Goal: Information Seeking & Learning: Learn about a topic

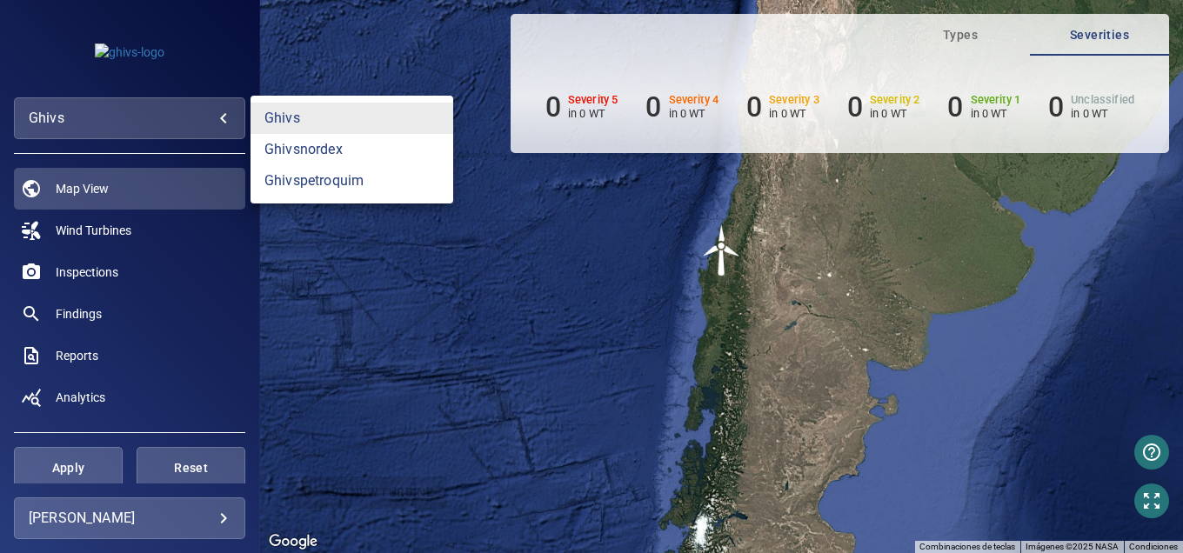
click at [105, 116] on body "**********" at bounding box center [591, 276] width 1183 height 553
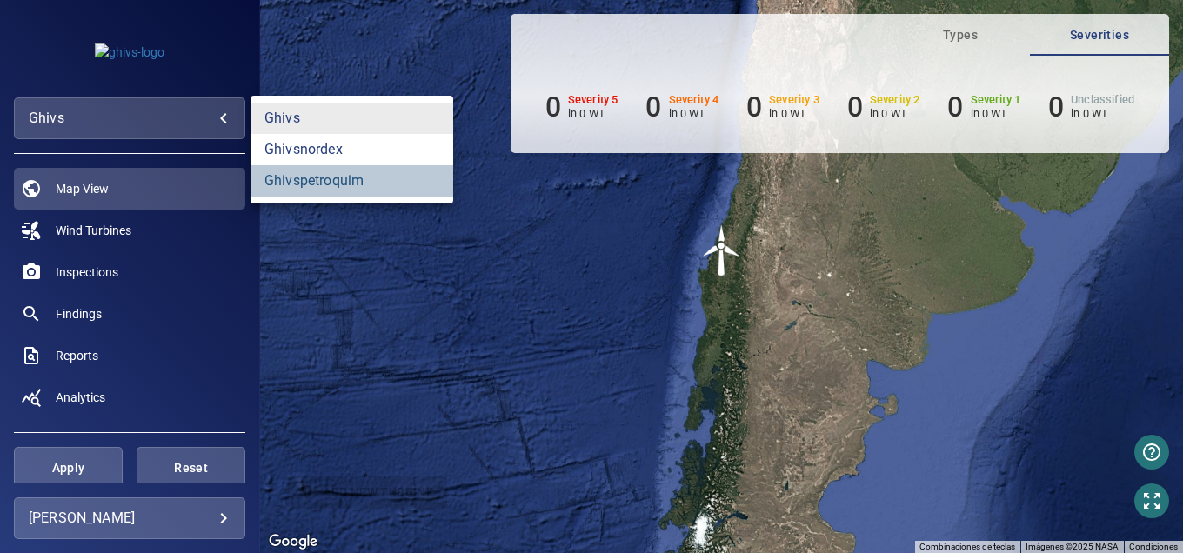
click at [311, 184] on link "ghivspetroquim" at bounding box center [352, 180] width 203 height 31
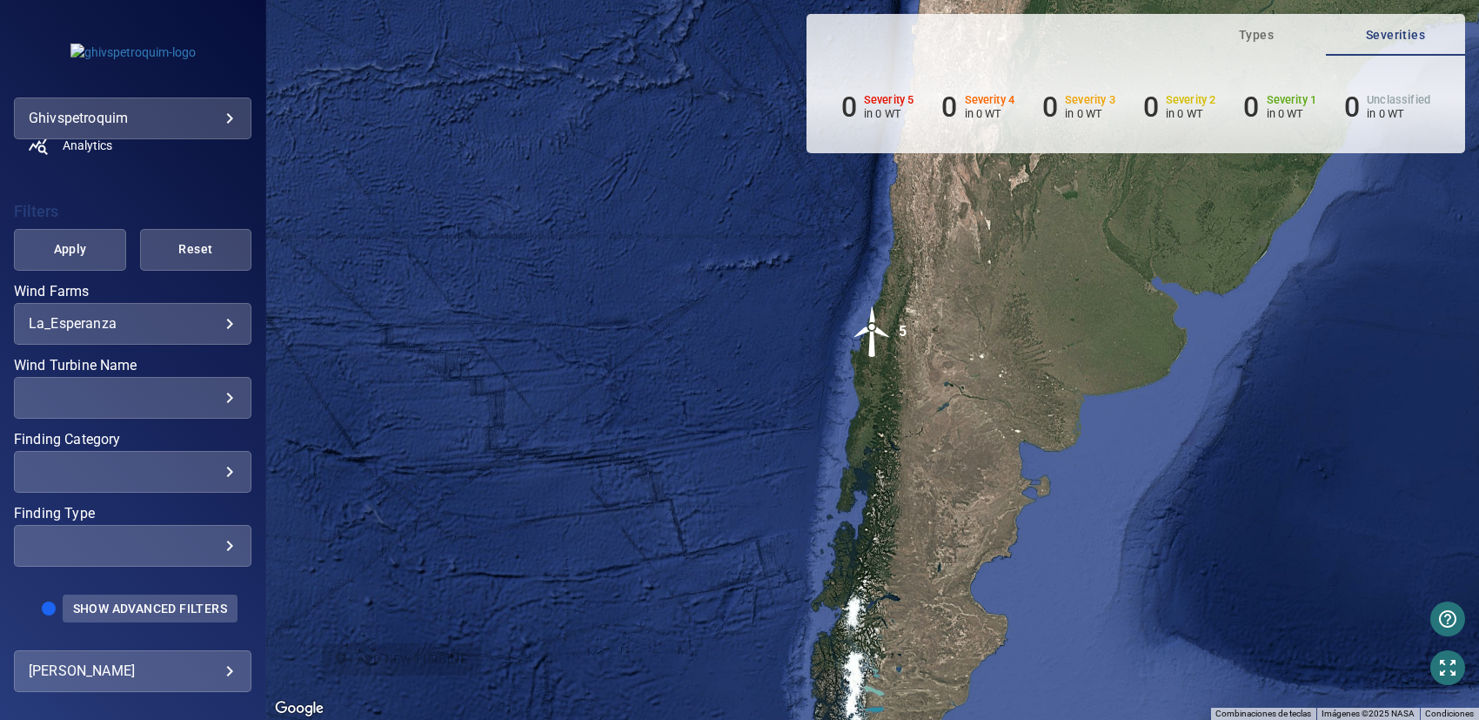
scroll to position [283, 0]
click at [194, 552] on body "**********" at bounding box center [739, 360] width 1479 height 720
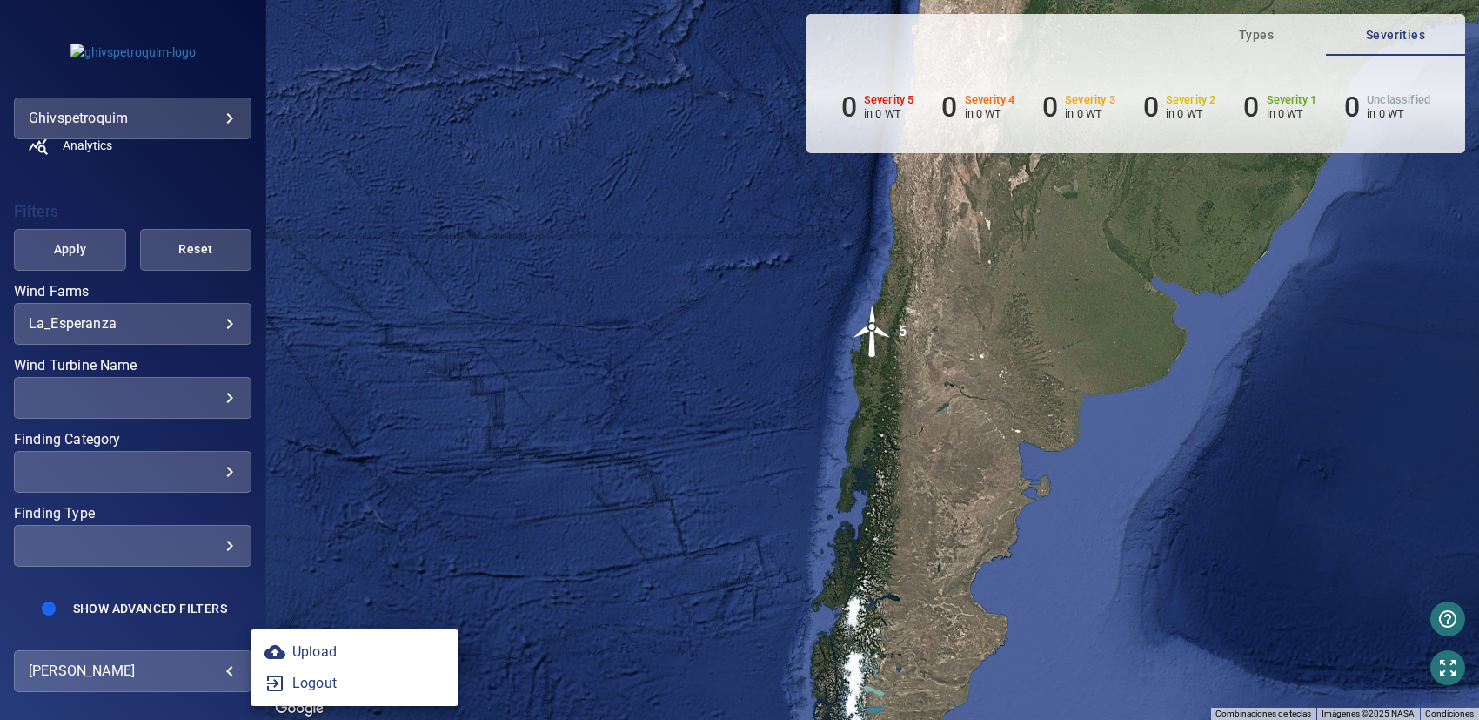
click at [167, 303] on div at bounding box center [739, 360] width 1479 height 720
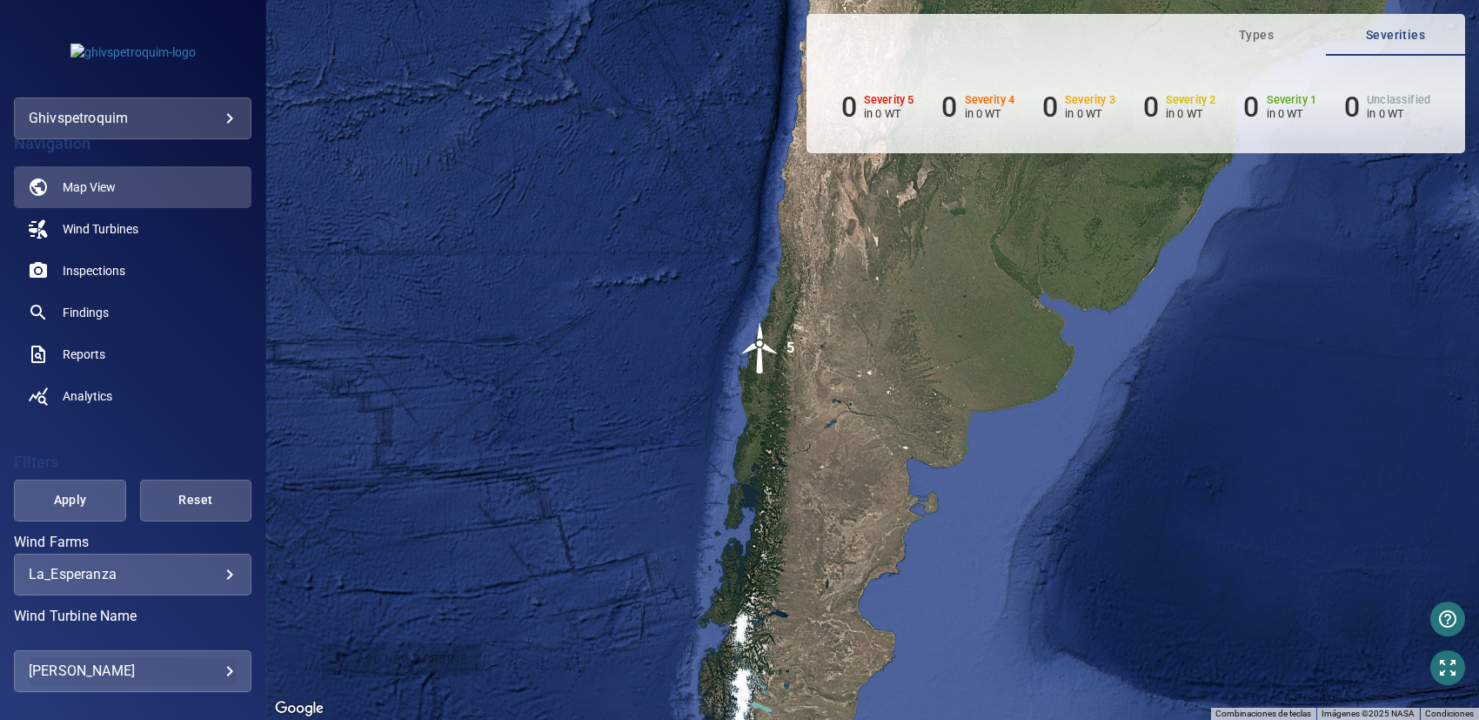
scroll to position [0, 0]
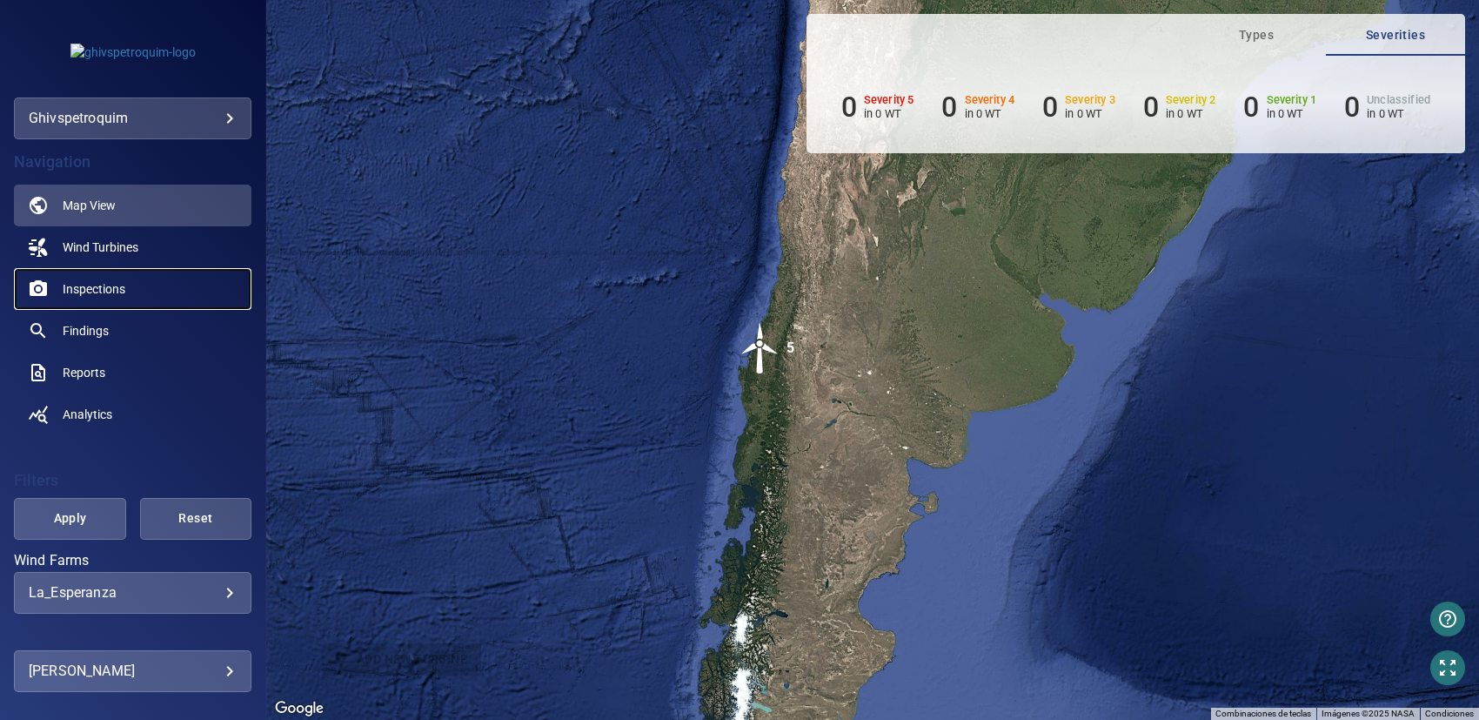
click at [105, 280] on span "Inspections" at bounding box center [94, 288] width 63 height 17
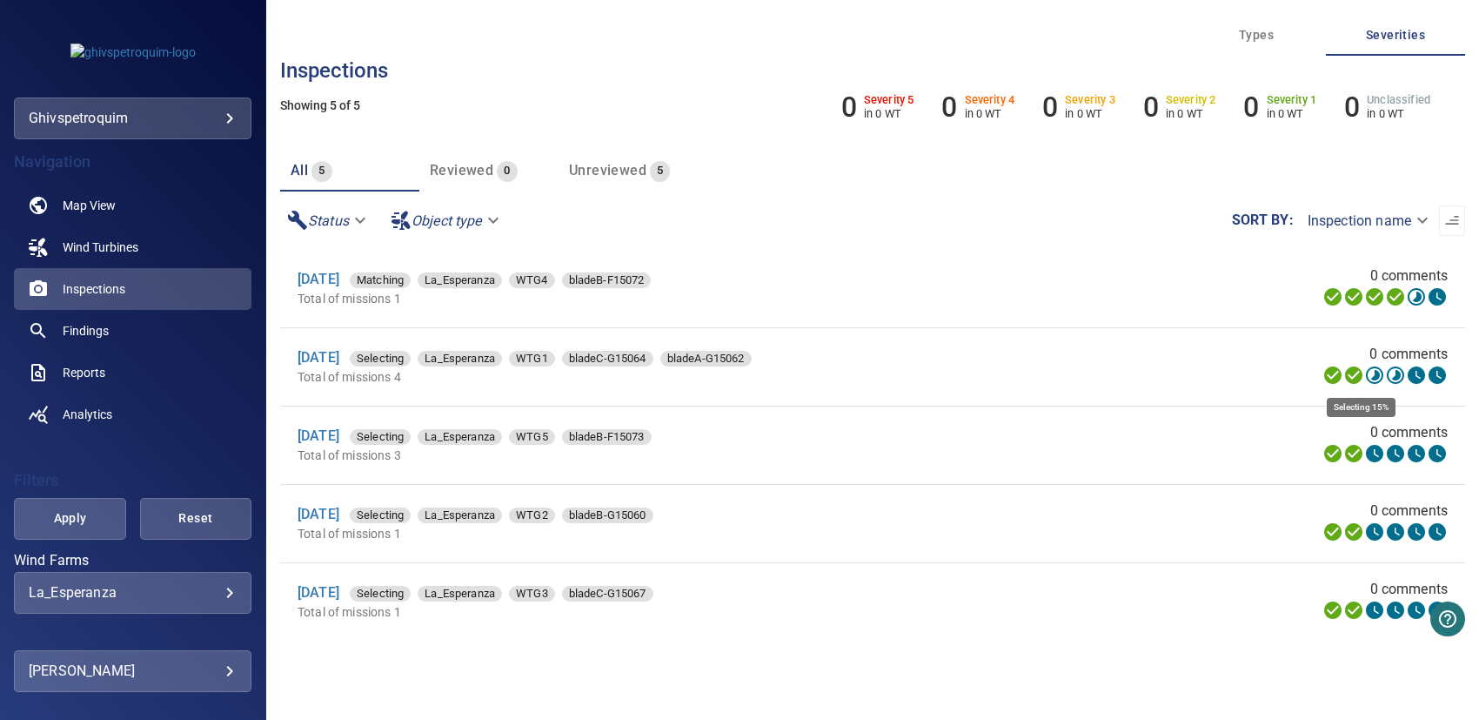
click at [1182, 378] on icon at bounding box center [1374, 374] width 17 height 17
click at [330, 358] on link "[DATE]" at bounding box center [319, 357] width 42 height 17
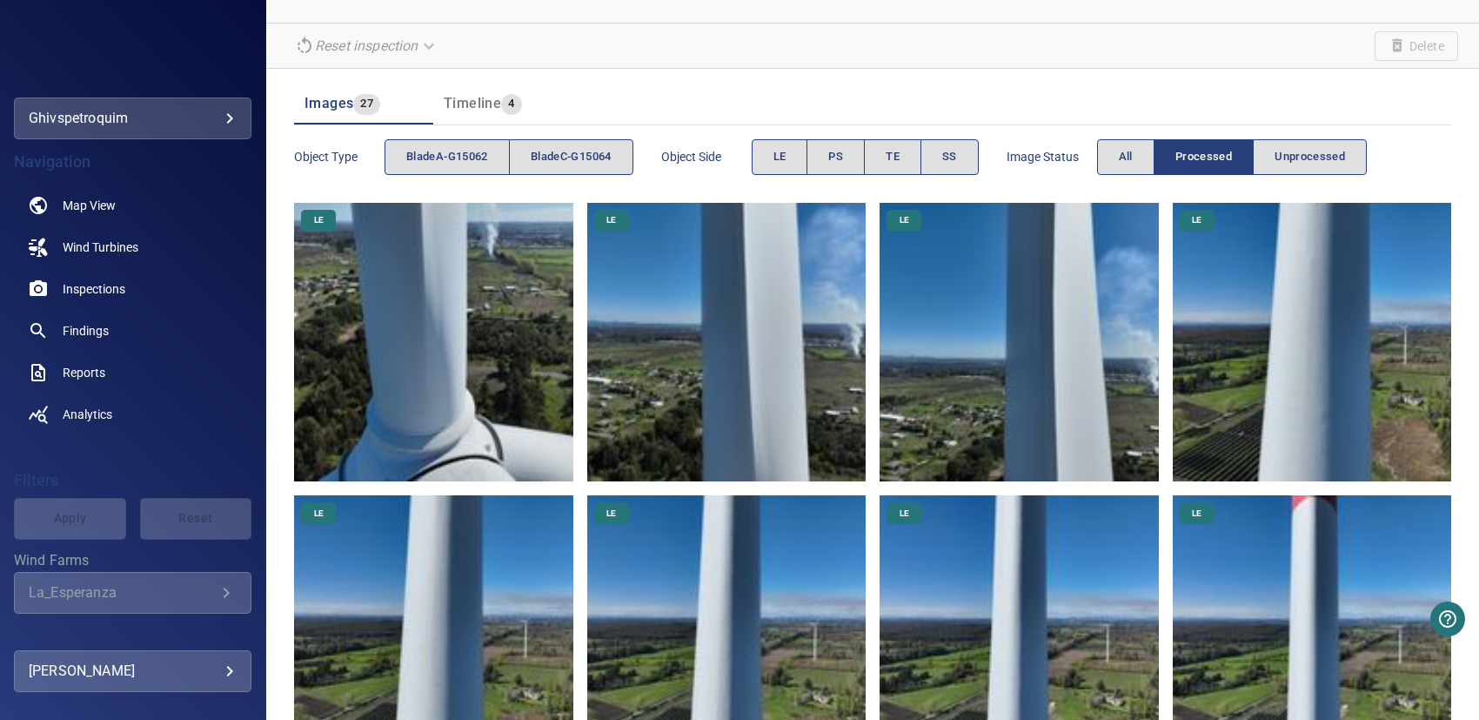
scroll to position [87, 0]
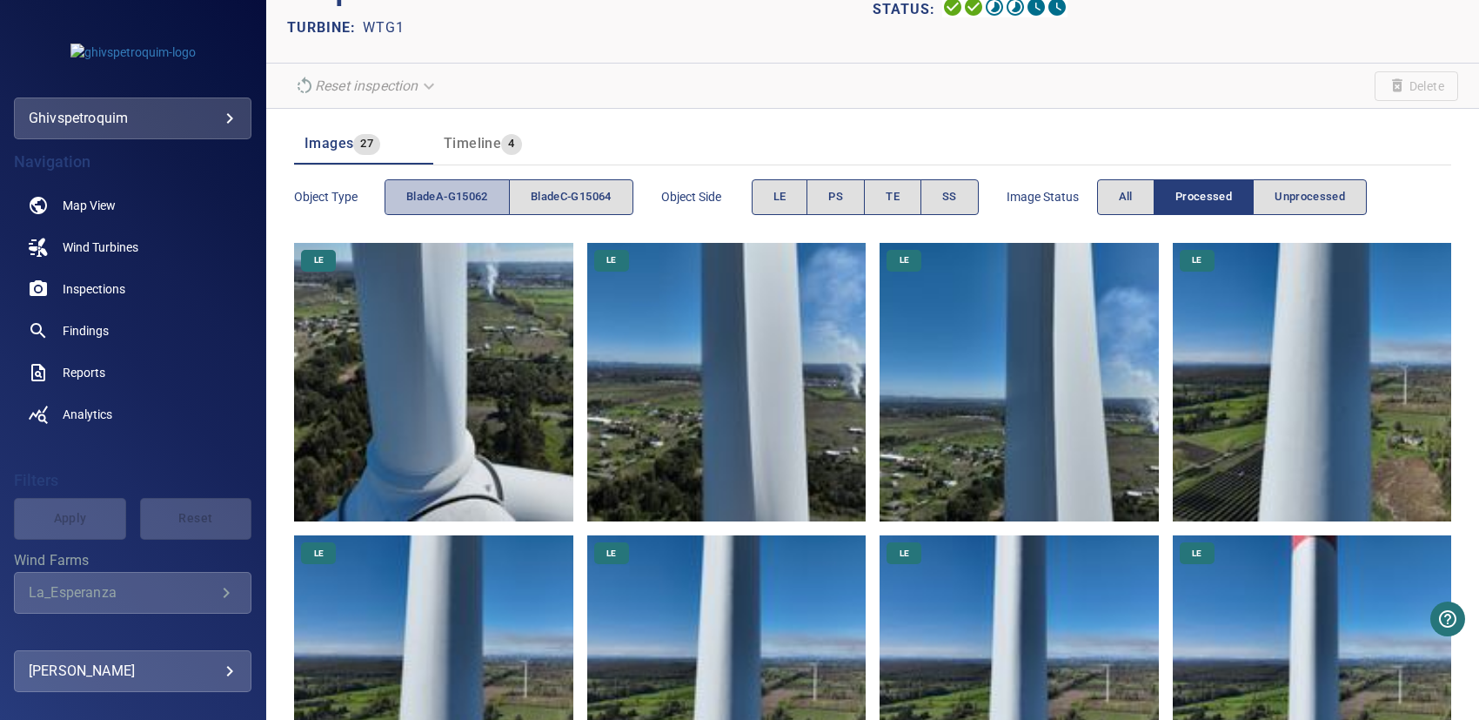
click at [448, 199] on span "bladeA-G15062" at bounding box center [447, 197] width 82 height 20
click at [575, 191] on span "bladeC-G15064" at bounding box center [571, 197] width 81 height 20
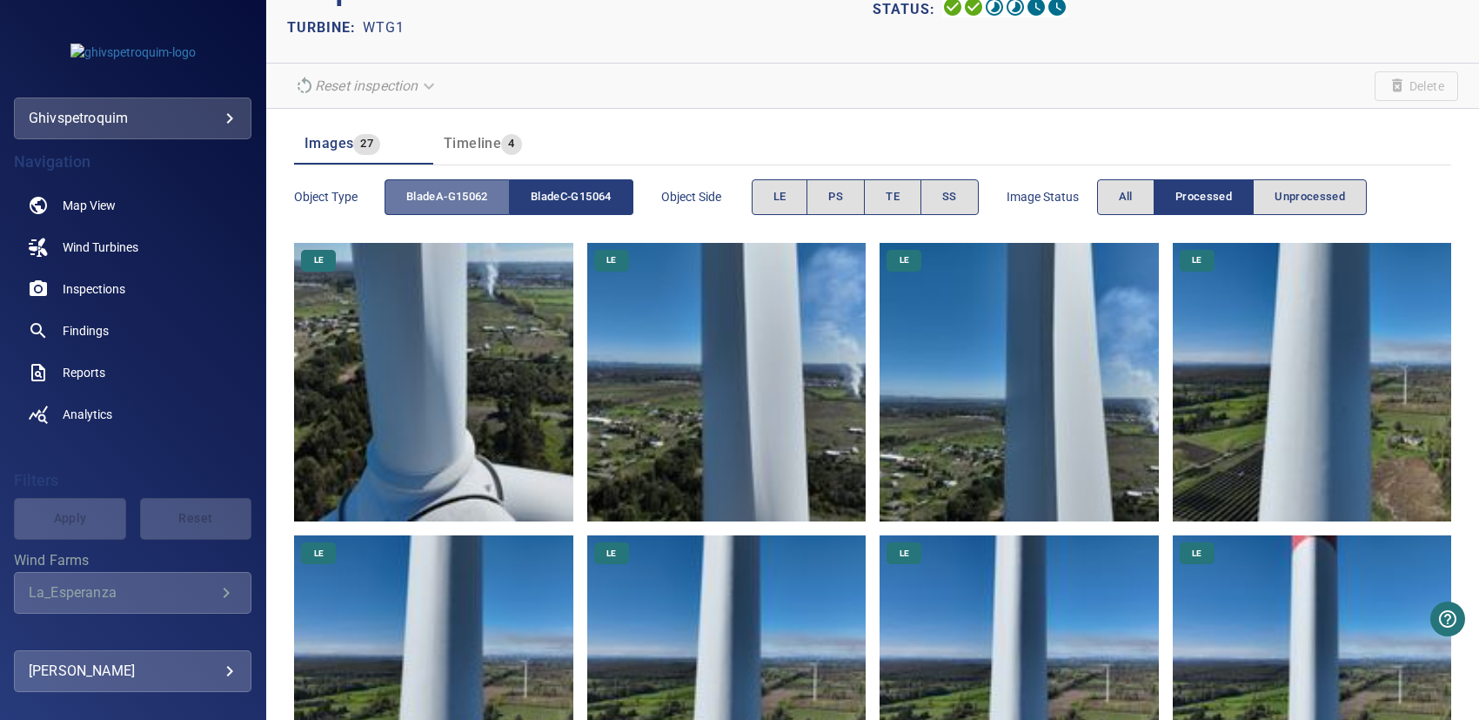
click at [465, 195] on span "bladeA-G15062" at bounding box center [447, 197] width 82 height 20
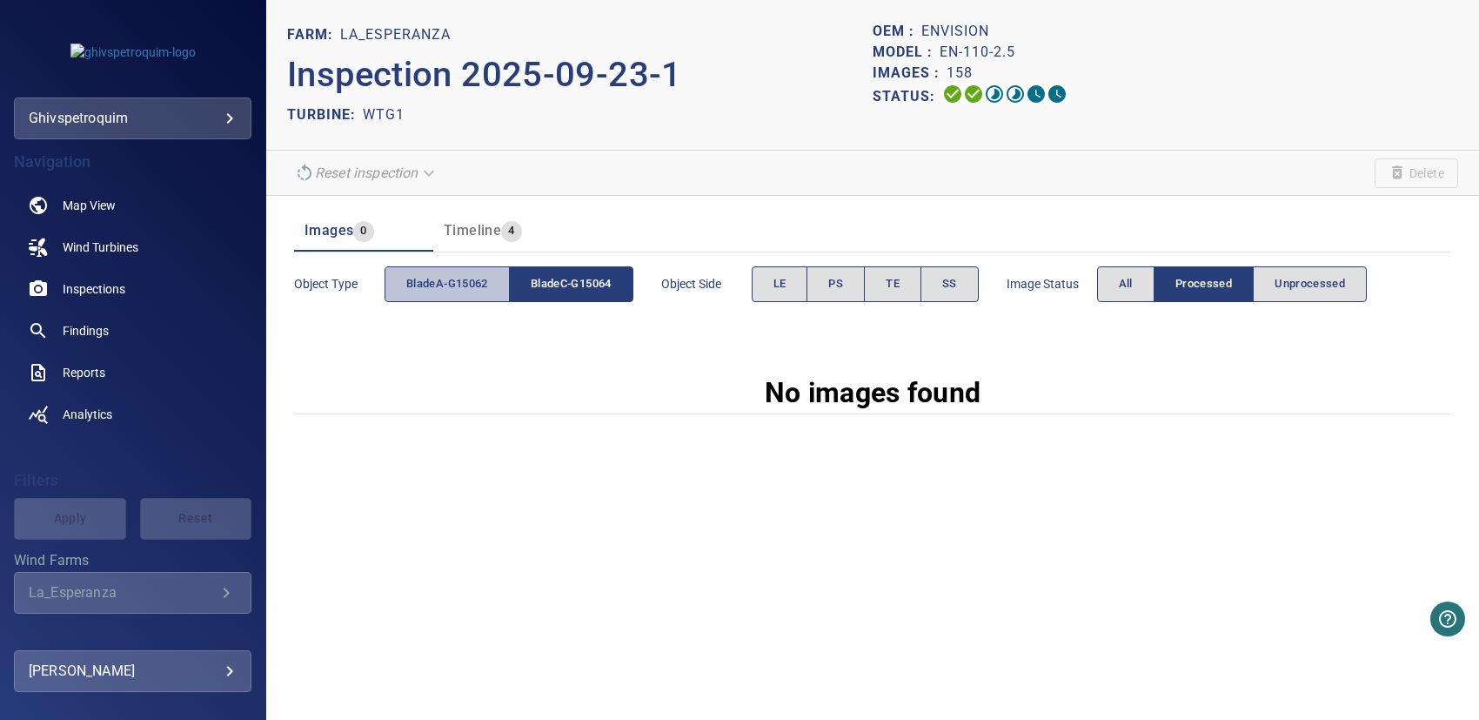
click at [456, 291] on span "bladeA-G15062" at bounding box center [447, 284] width 82 height 20
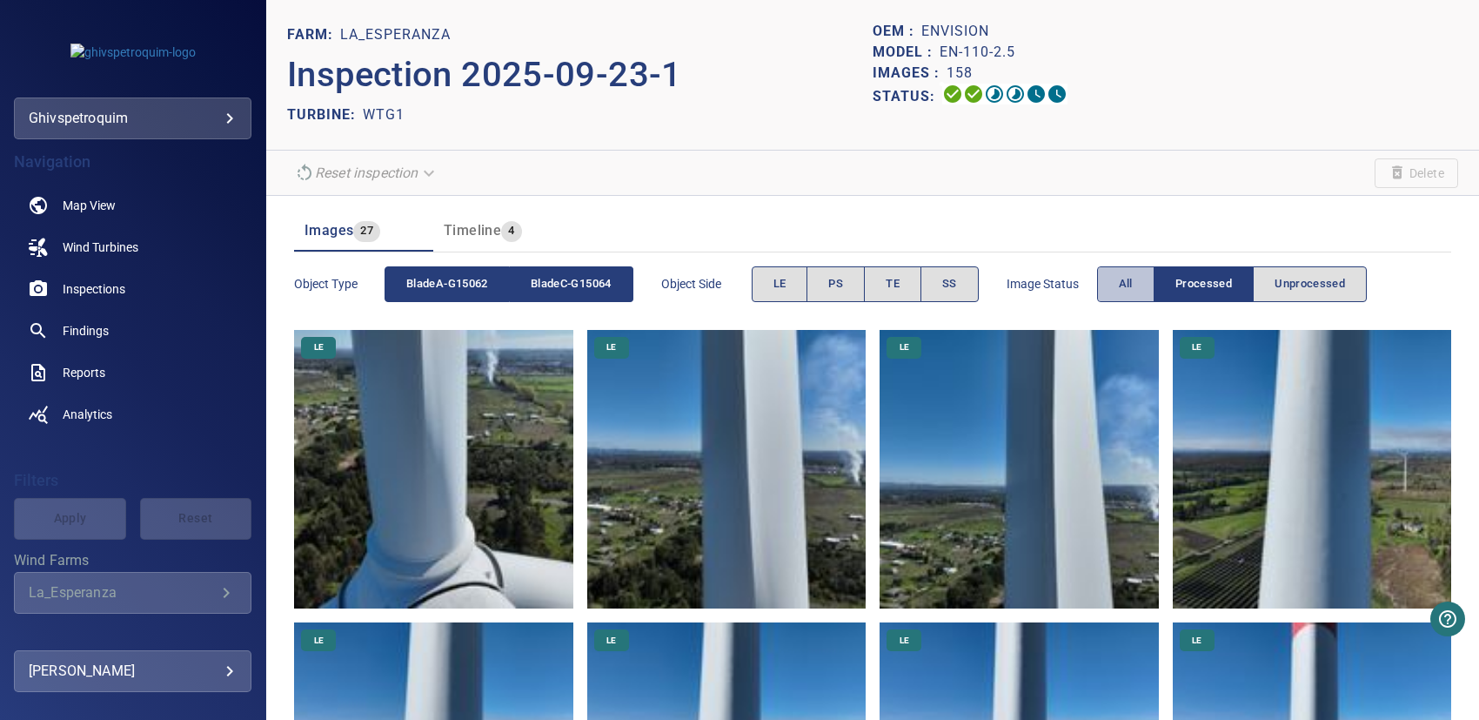
click at [1124, 275] on span "All" at bounding box center [1126, 284] width 14 height 20
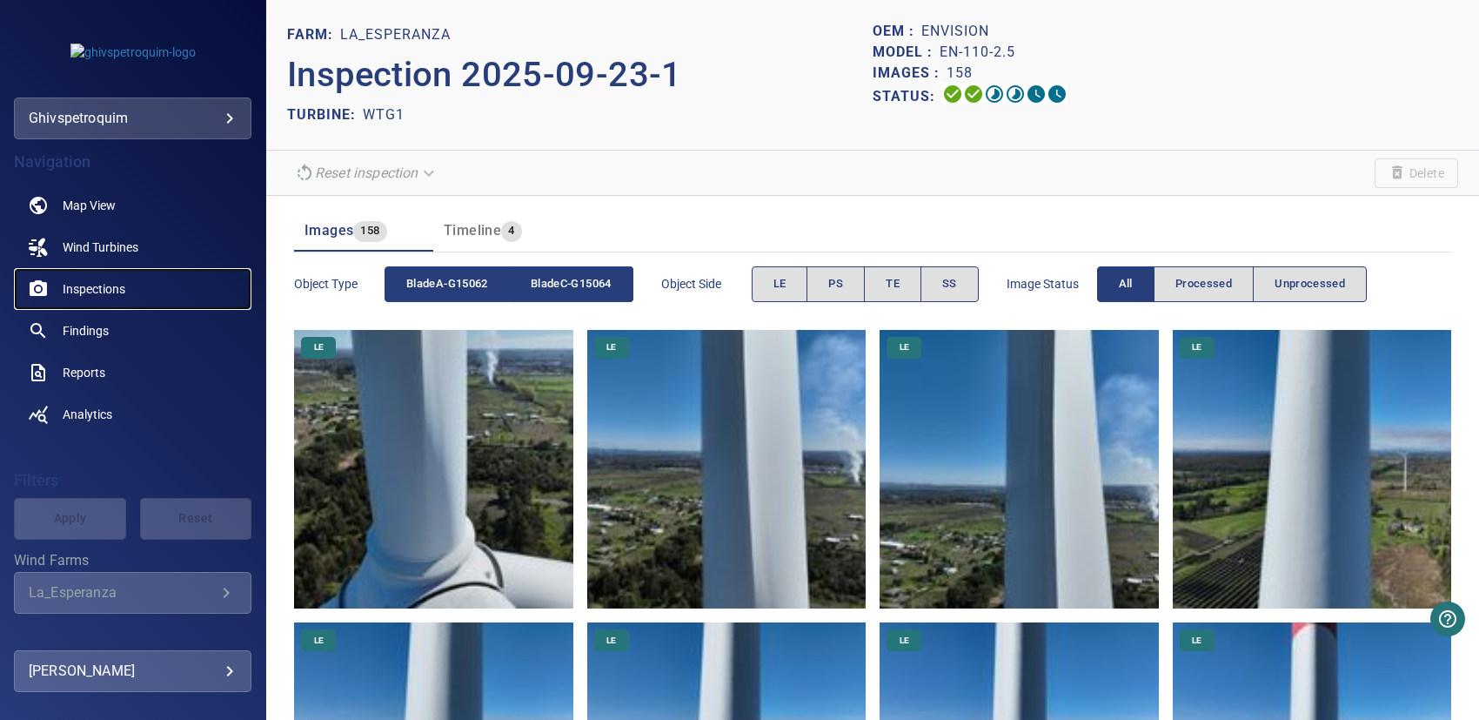
click at [93, 285] on span "Inspections" at bounding box center [94, 288] width 63 height 17
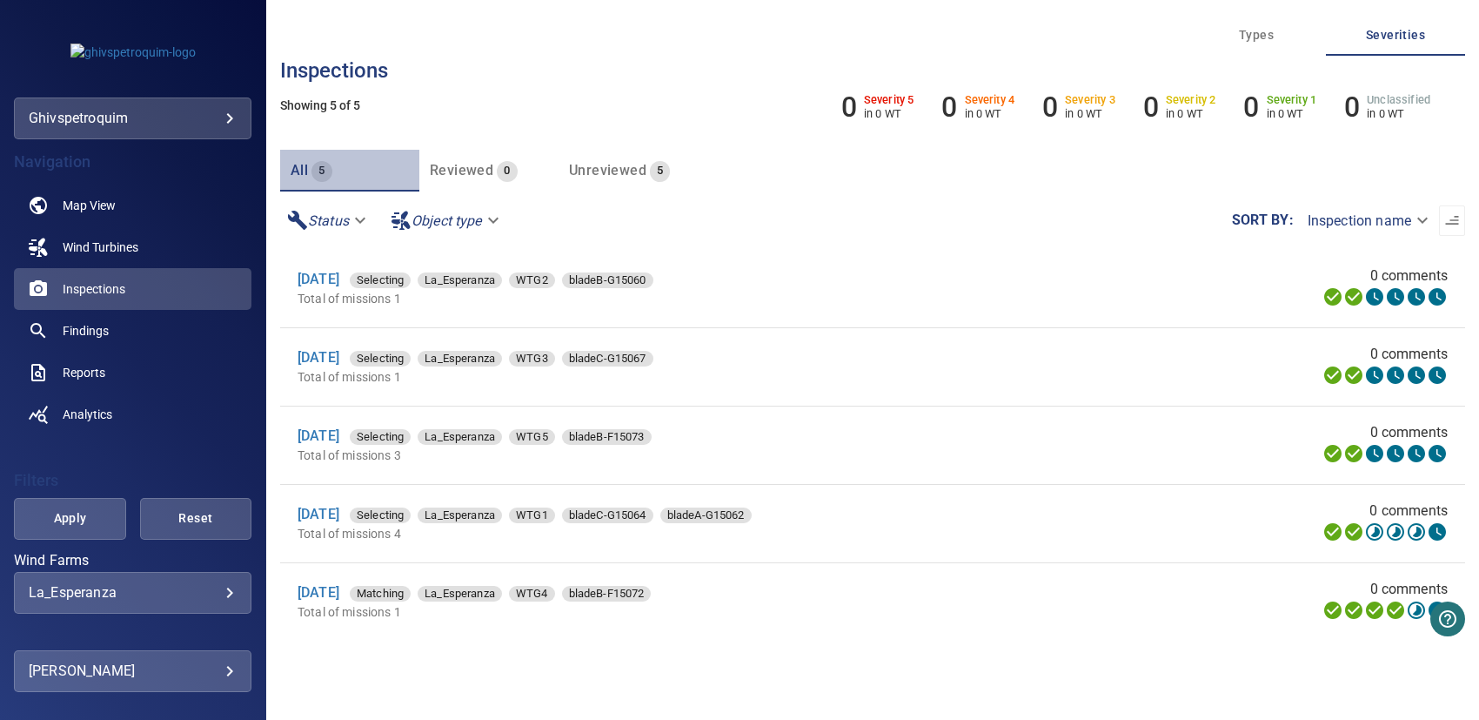
click at [310, 163] on div "All 5" at bounding box center [312, 170] width 42 height 24
click at [323, 552] on link "[DATE]" at bounding box center [319, 592] width 42 height 17
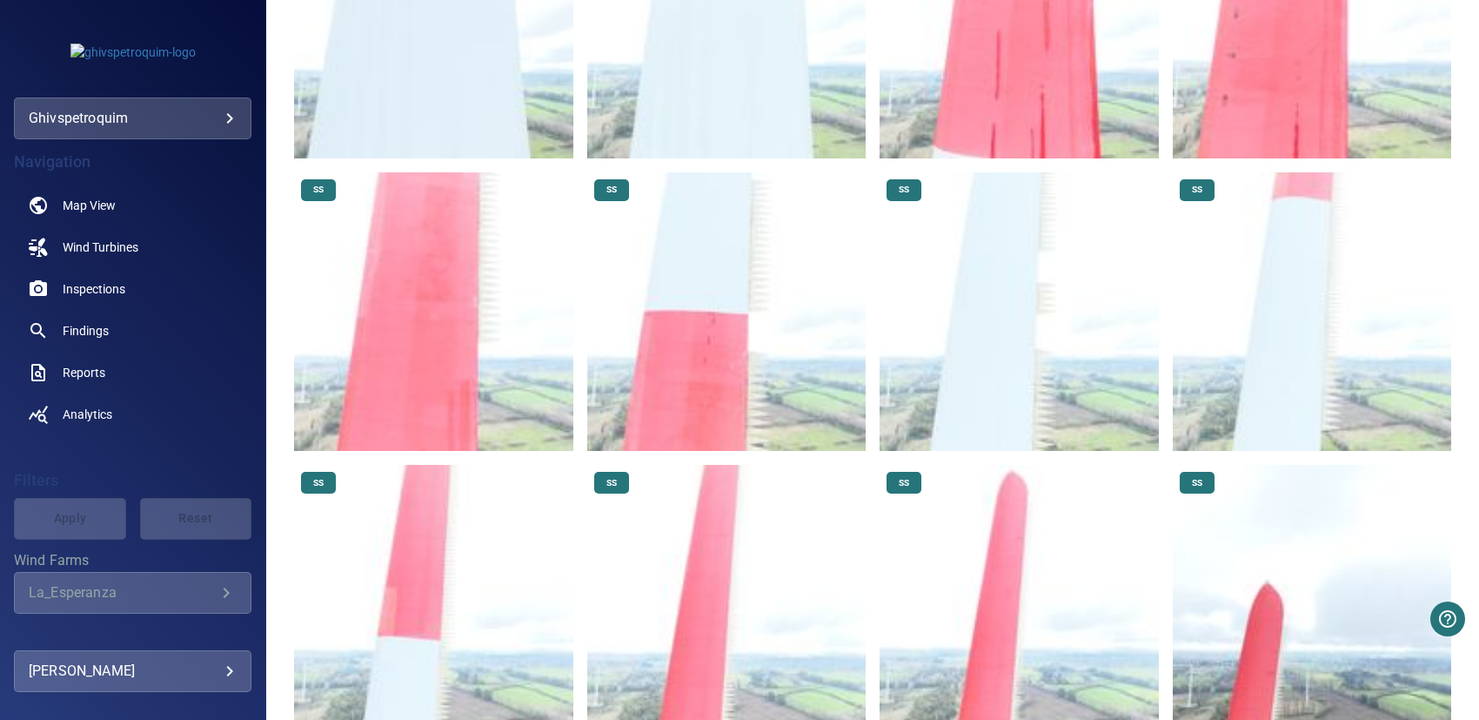
scroll to position [5340, 0]
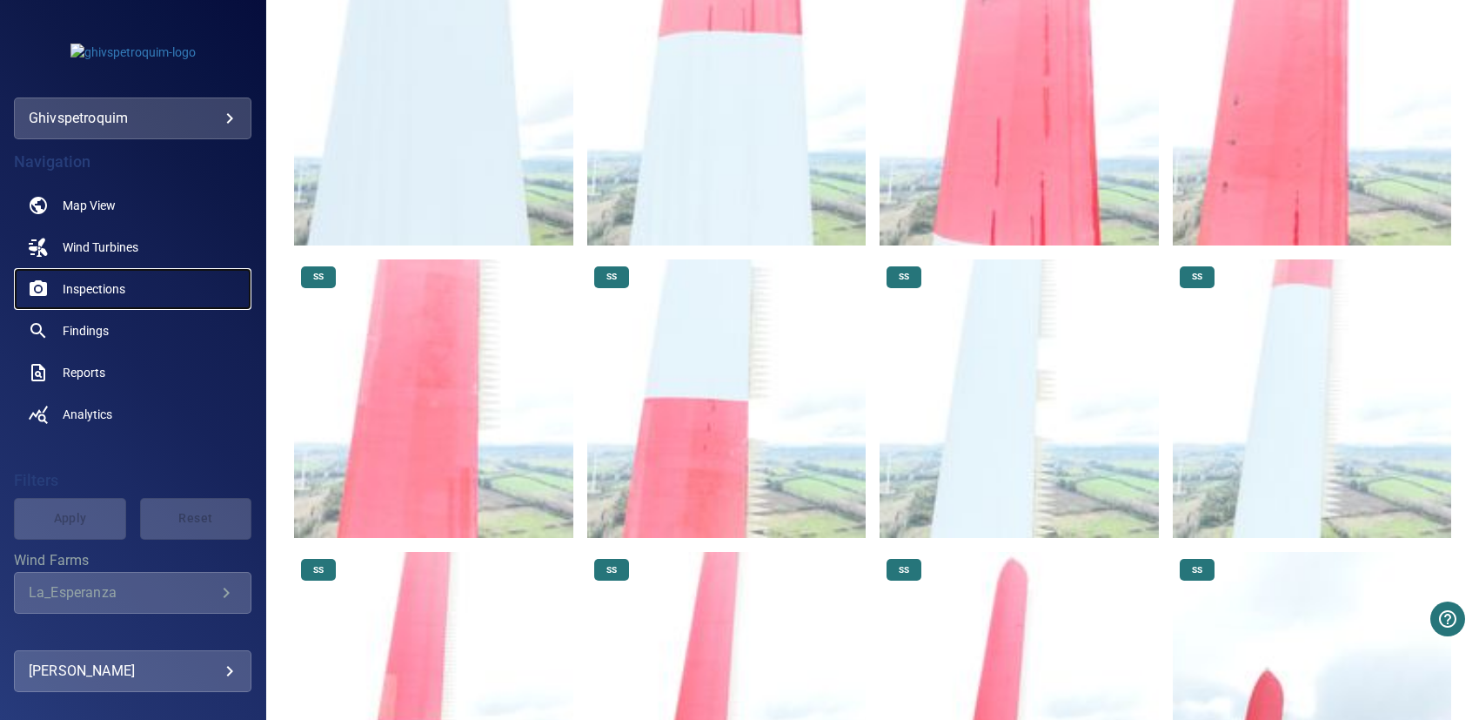
click at [102, 280] on span "Inspections" at bounding box center [94, 288] width 63 height 17
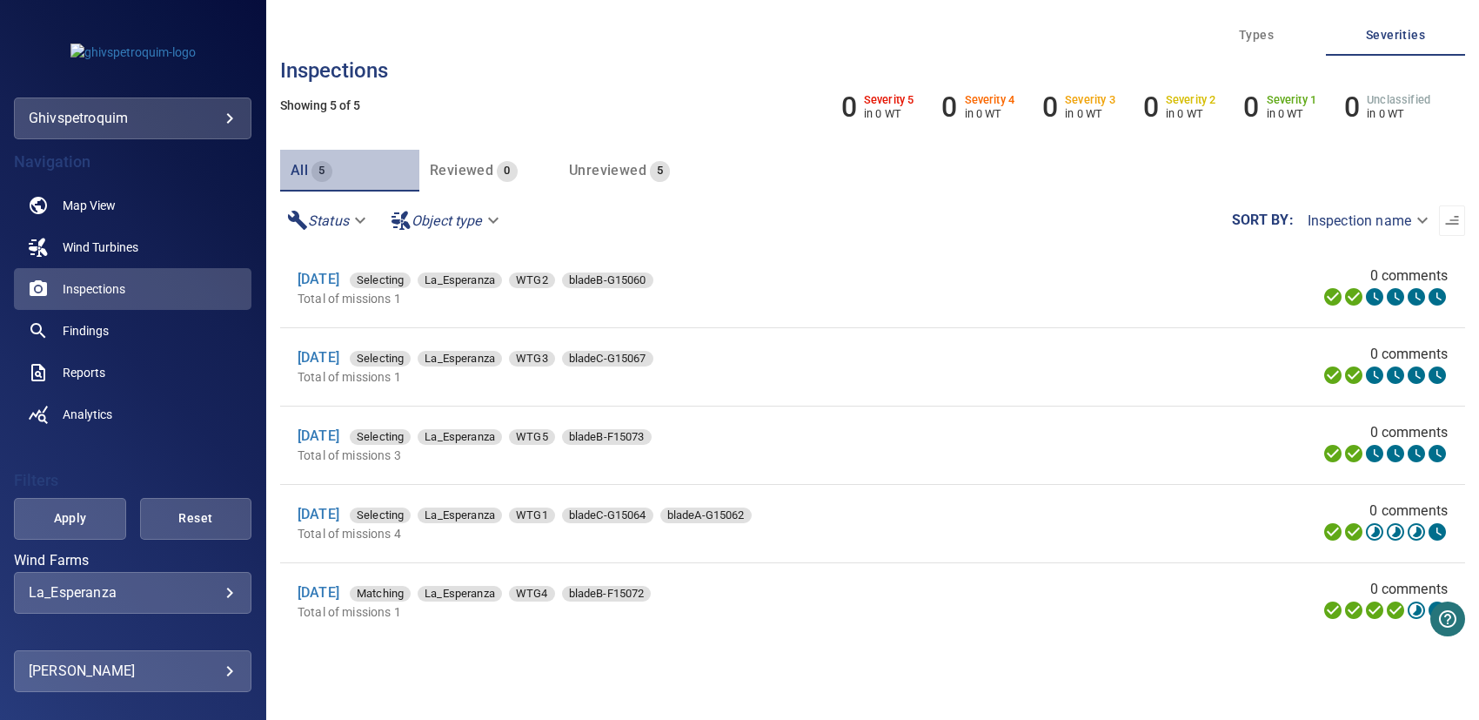
click at [306, 164] on span "All" at bounding box center [299, 170] width 17 height 17
click at [334, 223] on body "**********" at bounding box center [739, 360] width 1479 height 720
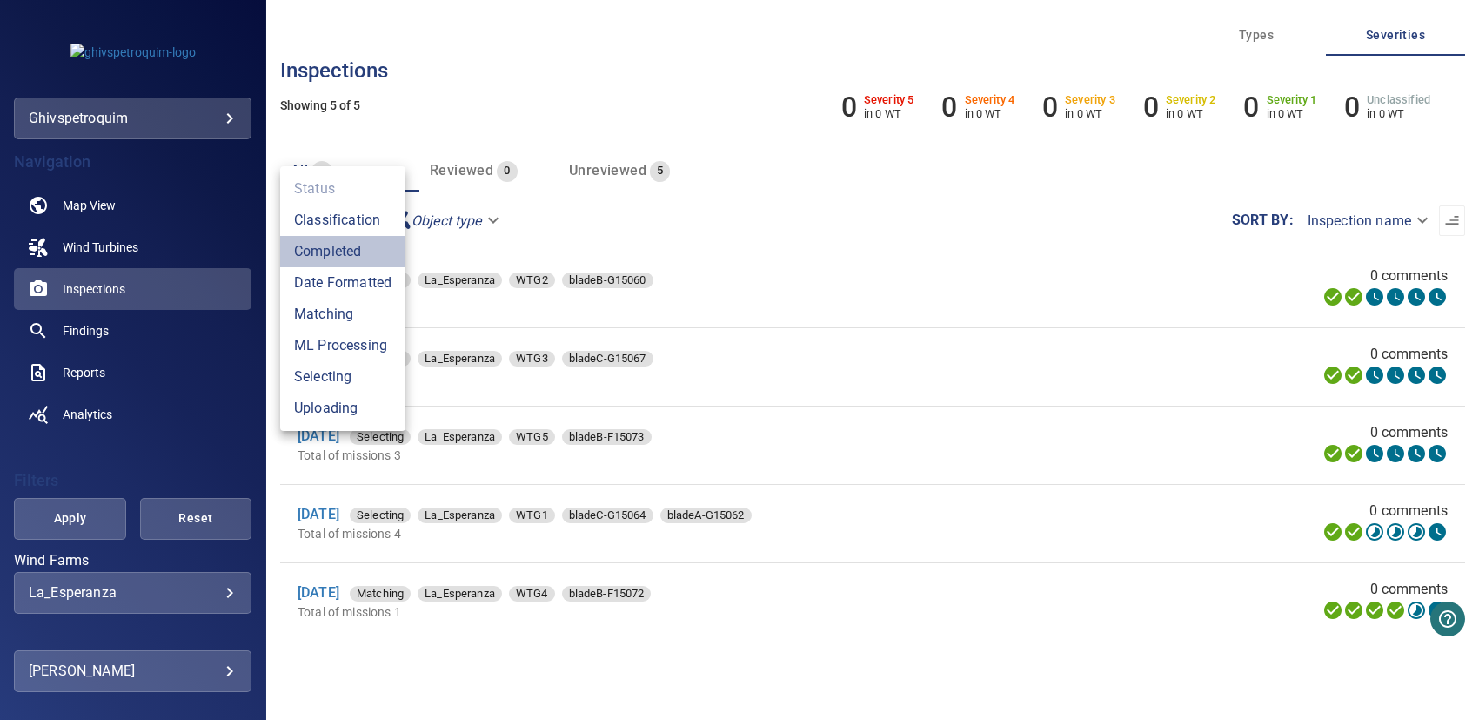
click at [346, 251] on li "Completed" at bounding box center [342, 251] width 125 height 31
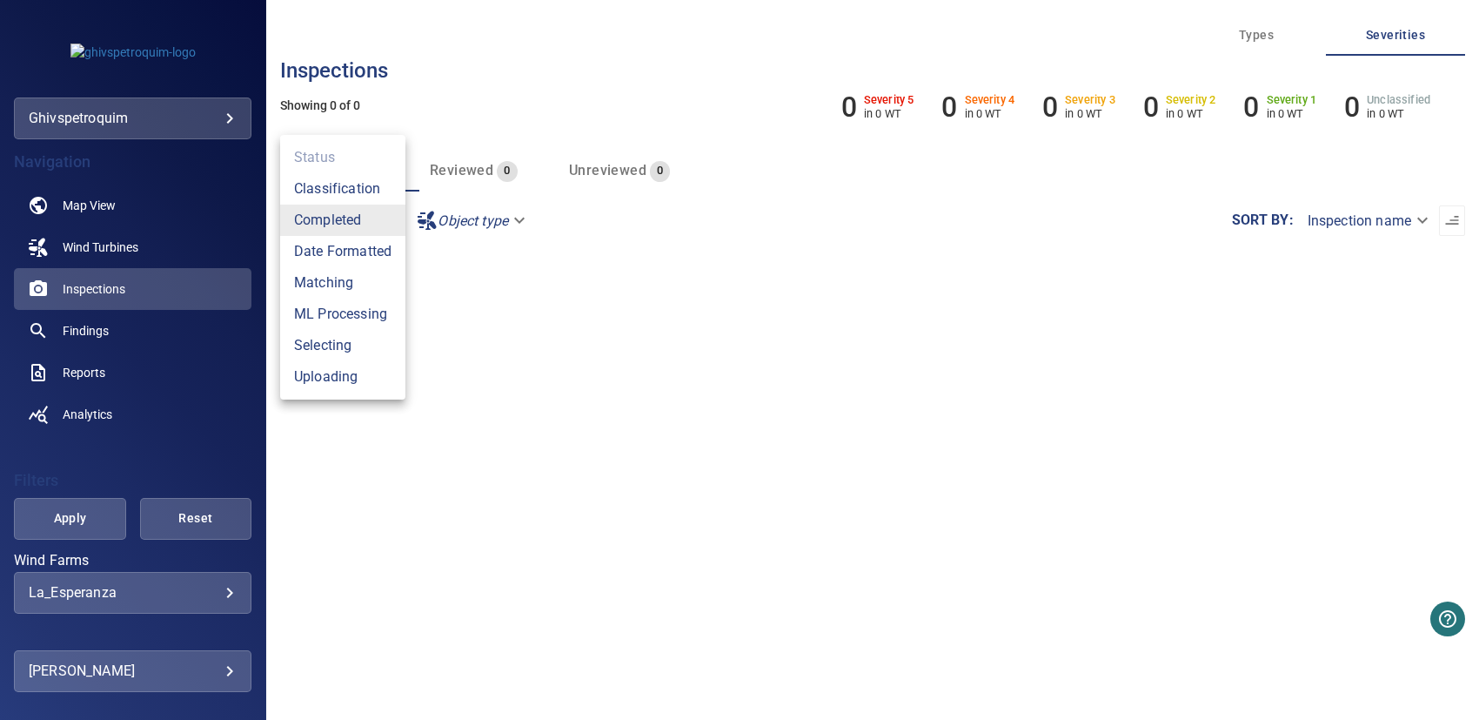
click at [357, 255] on li "Date Formatted" at bounding box center [342, 251] width 125 height 31
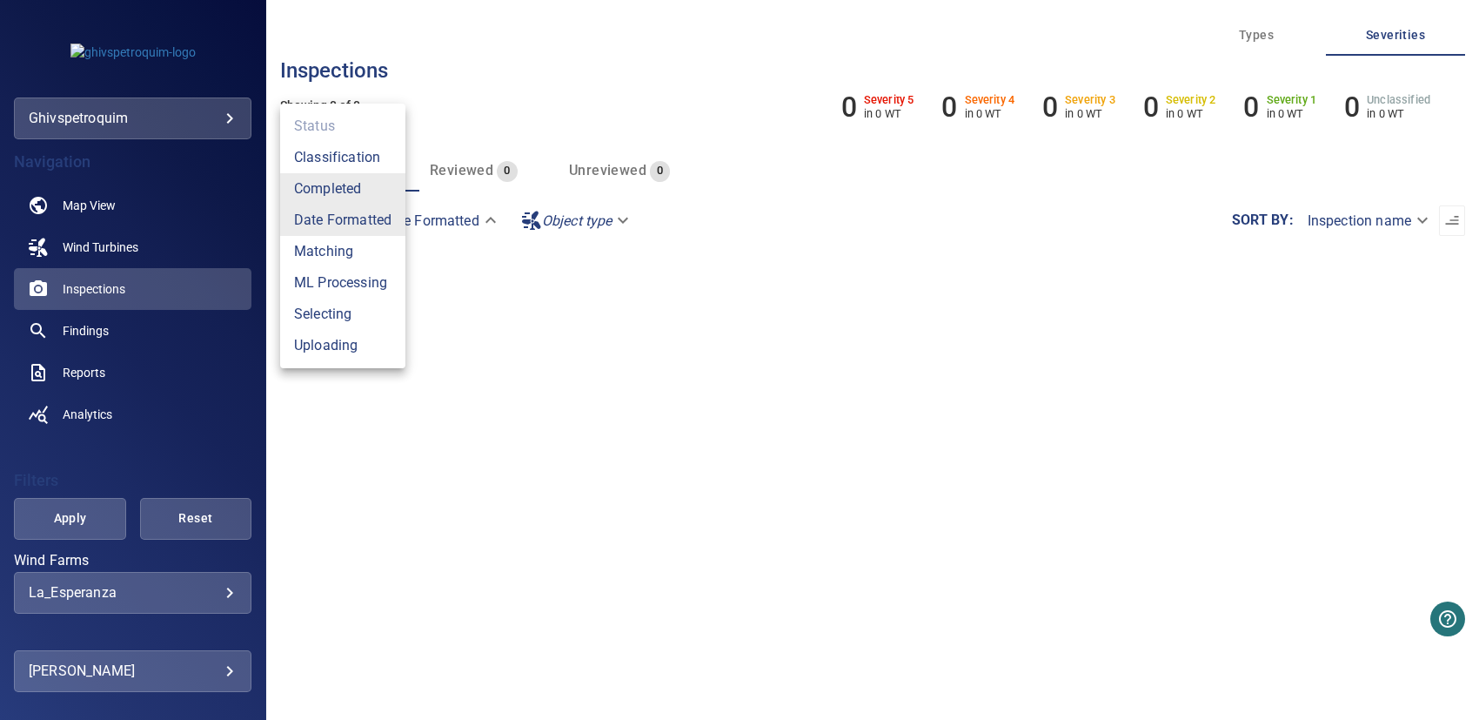
click at [334, 248] on li "Matching" at bounding box center [342, 251] width 125 height 31
type input "**********"
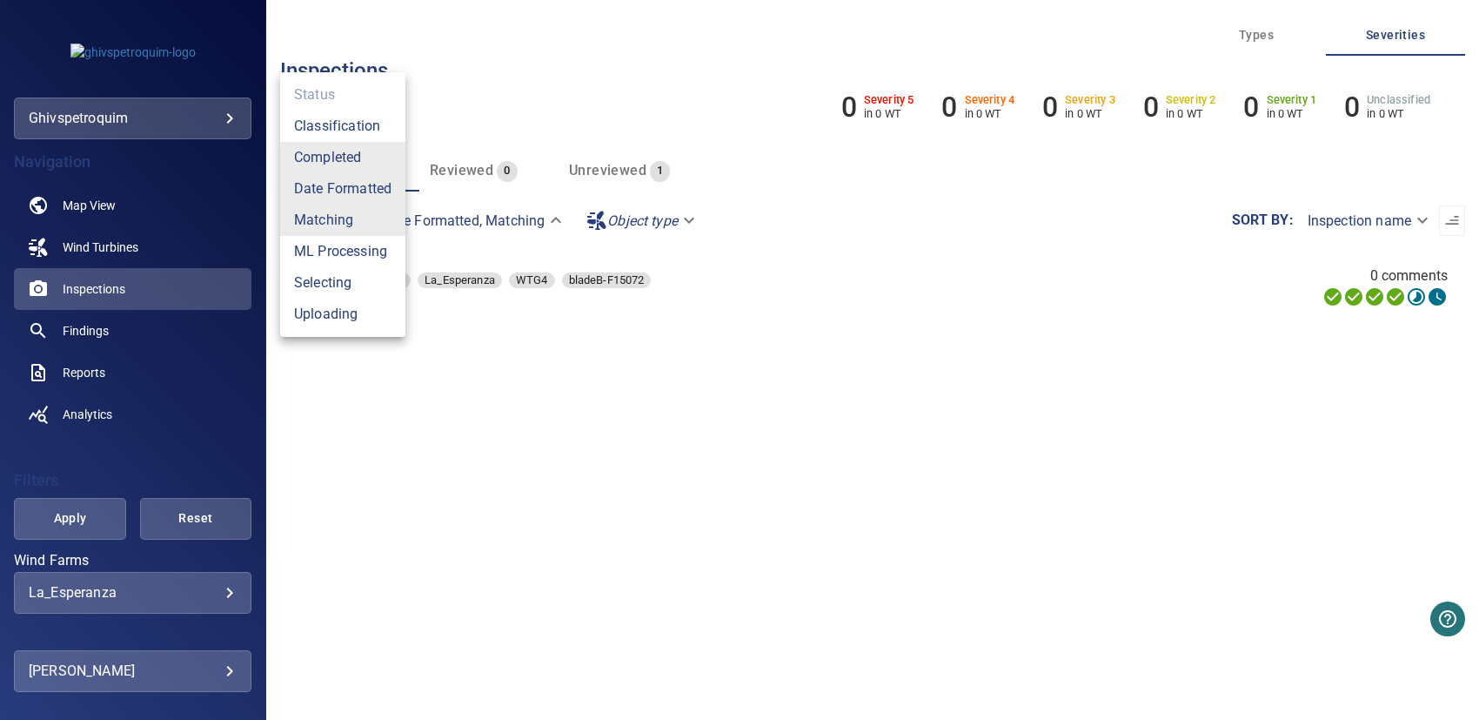
click at [760, 377] on div at bounding box center [739, 360] width 1479 height 720
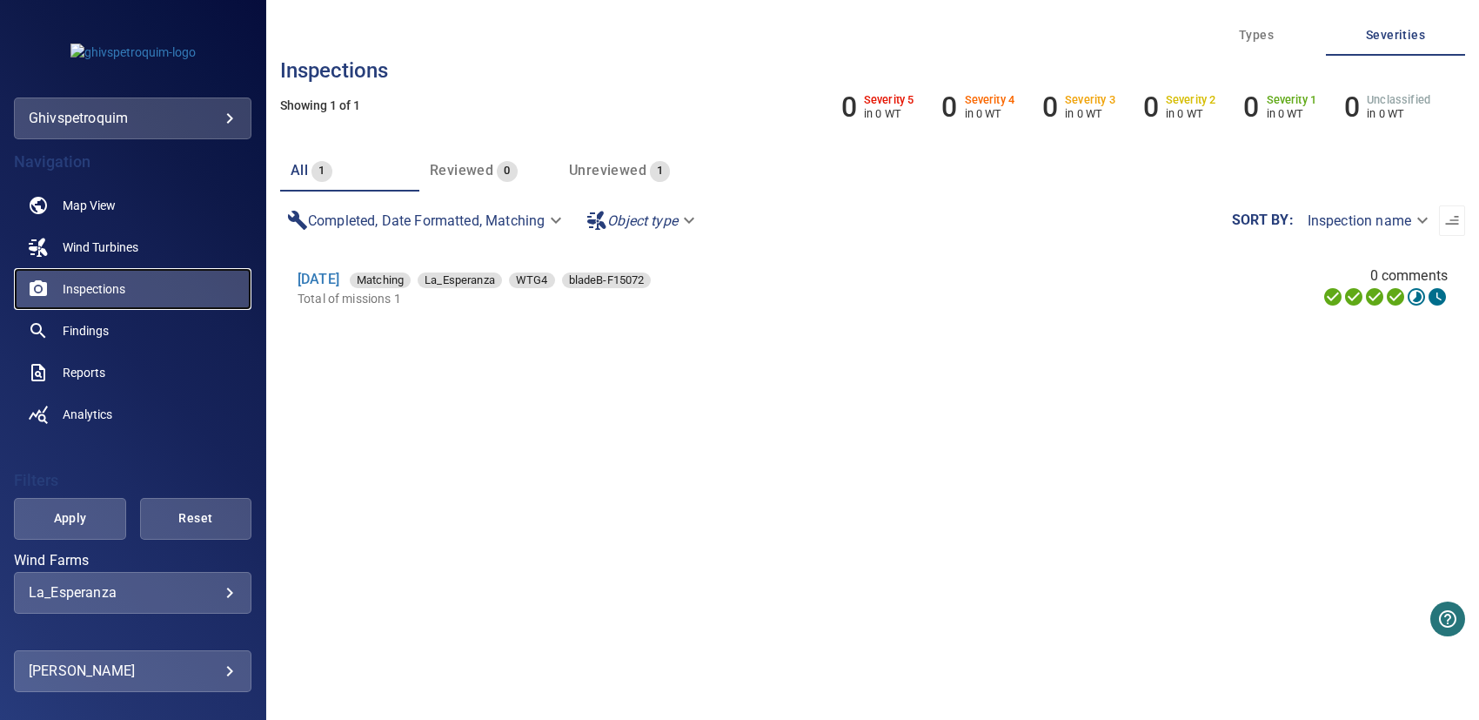
click at [99, 281] on span "Inspections" at bounding box center [94, 288] width 63 height 17
click at [110, 288] on span "Inspections" at bounding box center [94, 288] width 63 height 17
click at [100, 243] on span "Wind Turbines" at bounding box center [101, 246] width 76 height 17
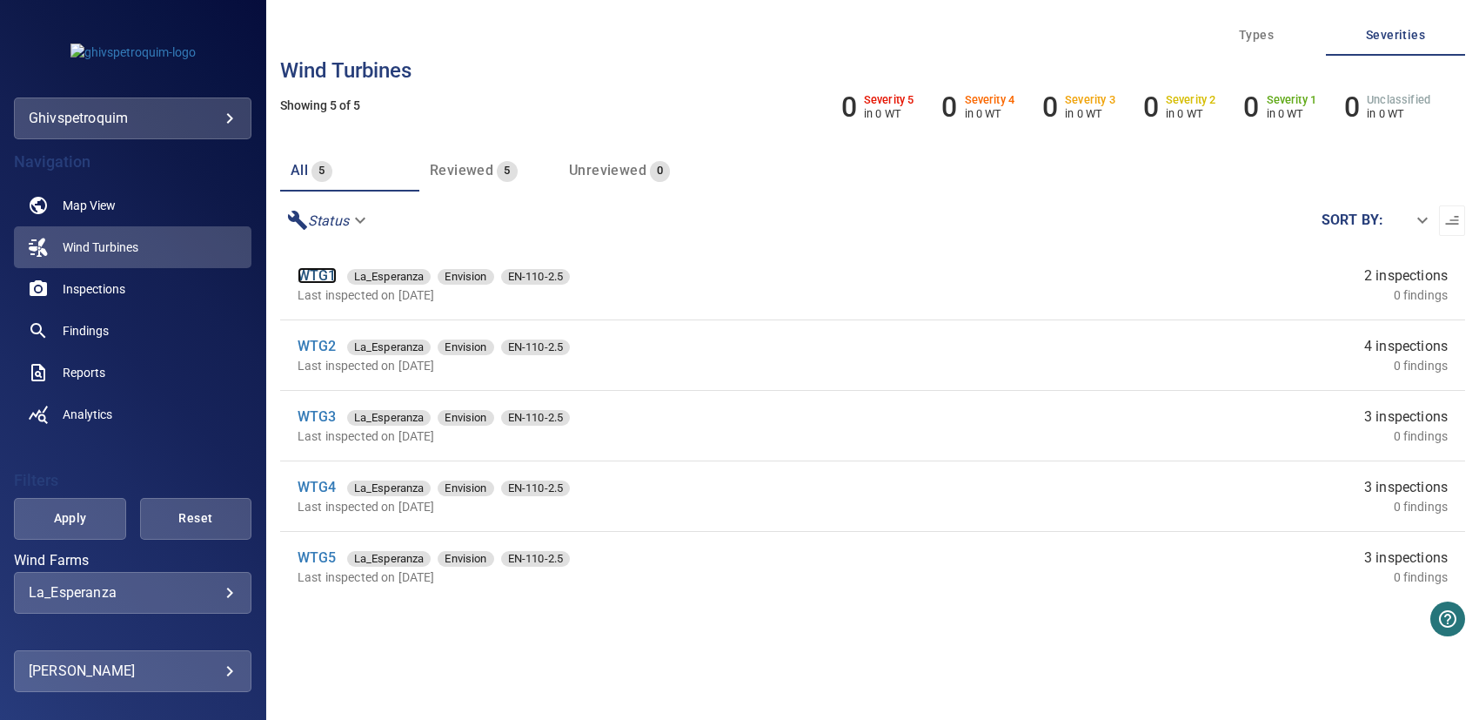
click at [305, 279] on link "WTG1" at bounding box center [317, 275] width 39 height 17
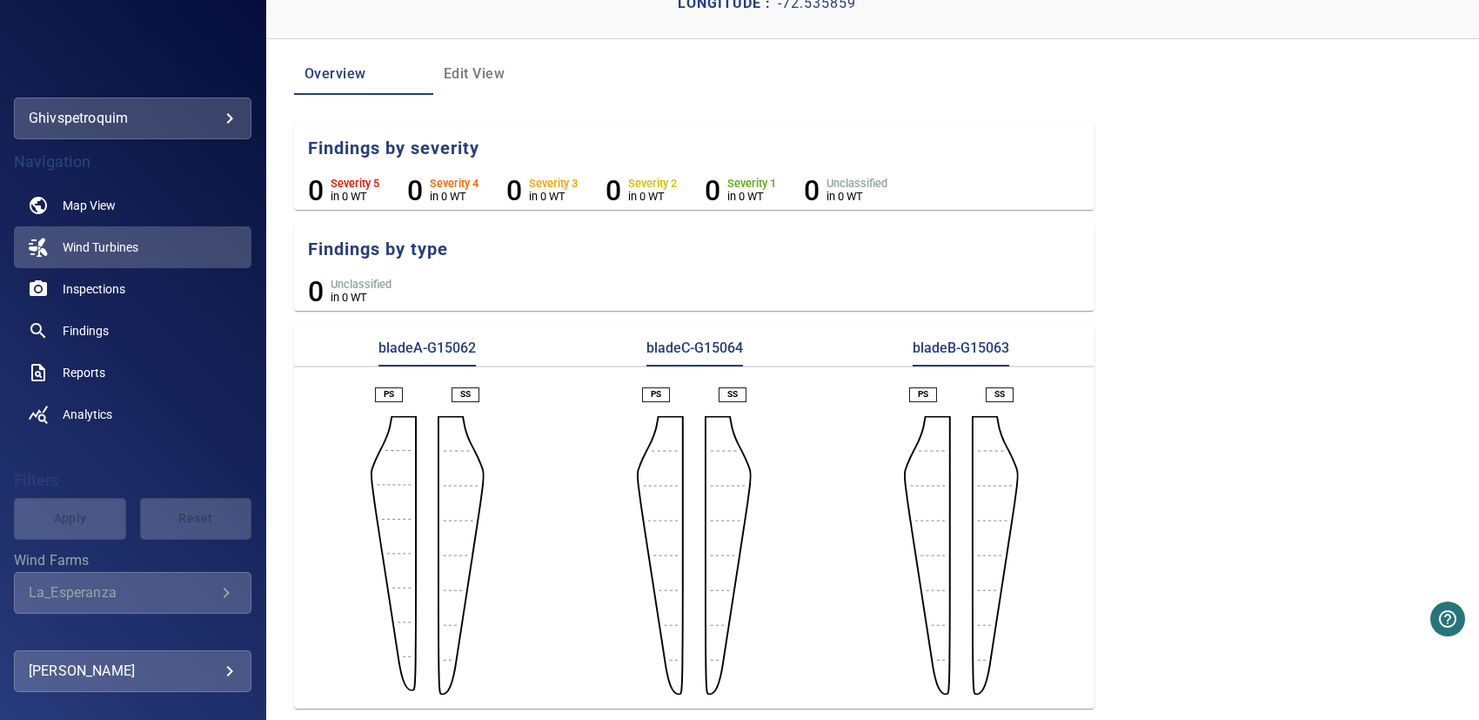
scroll to position [117, 0]
click at [429, 351] on p "bladeA-G15062" at bounding box center [426, 351] width 97 height 28
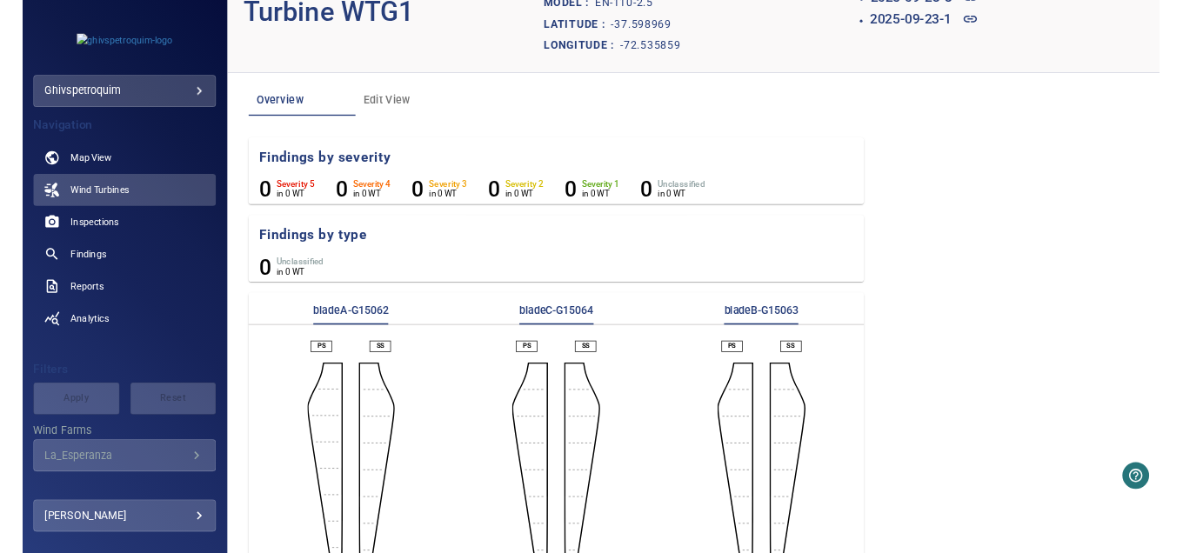
scroll to position [0, 0]
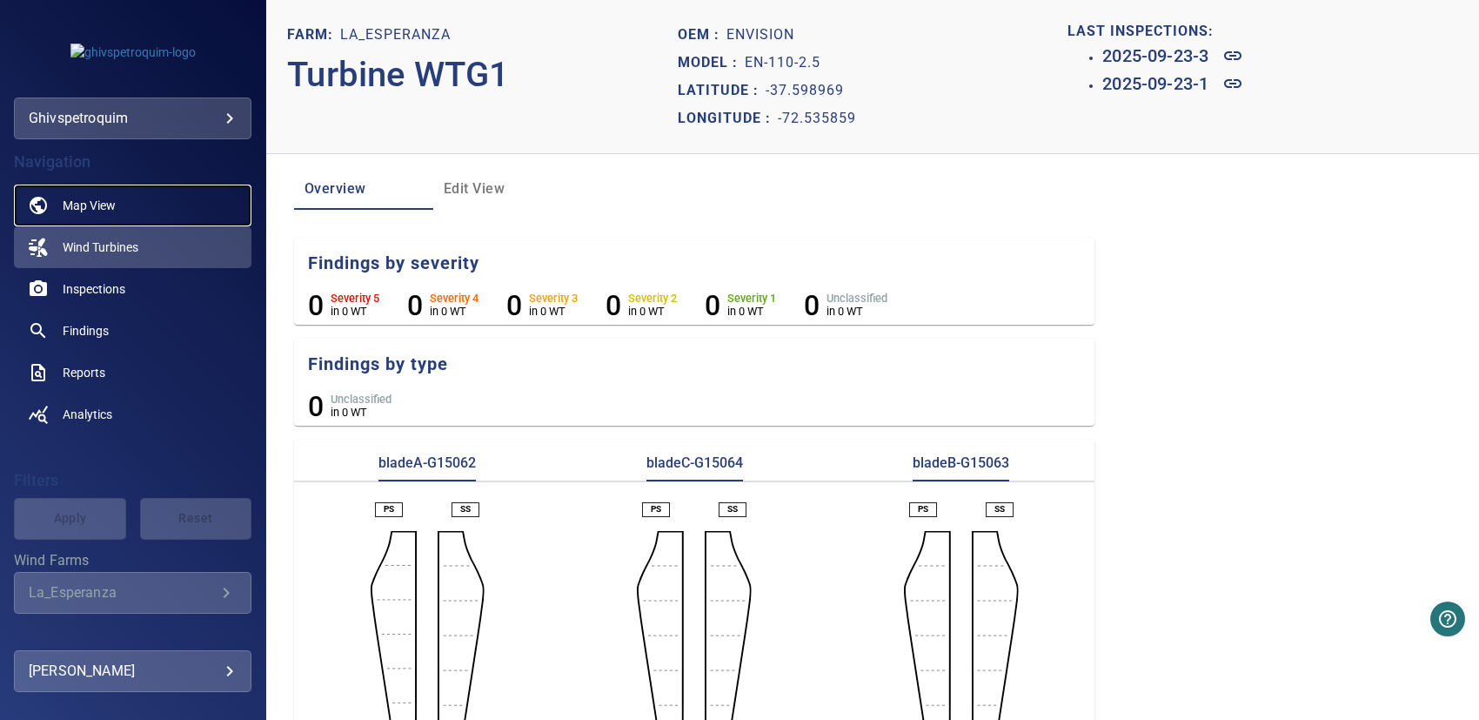
click at [94, 205] on span "Map View" at bounding box center [89, 205] width 53 height 17
